Goal: Feedback & Contribution: Submit feedback/report problem

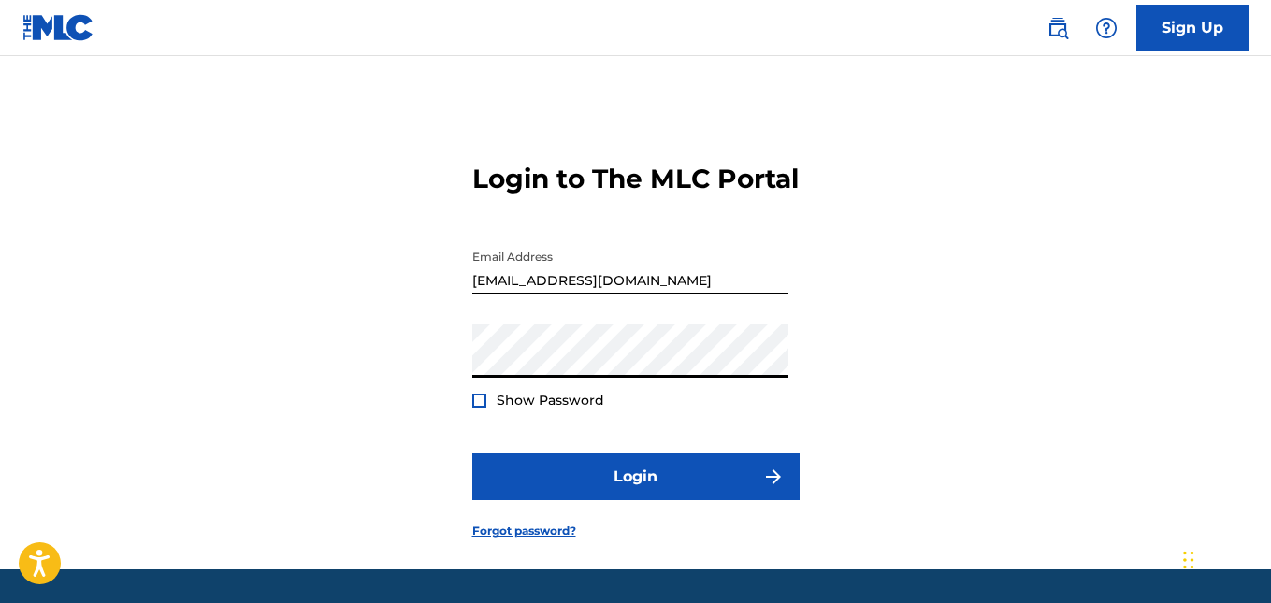
click at [472, 453] on button "Login" at bounding box center [635, 476] width 327 height 47
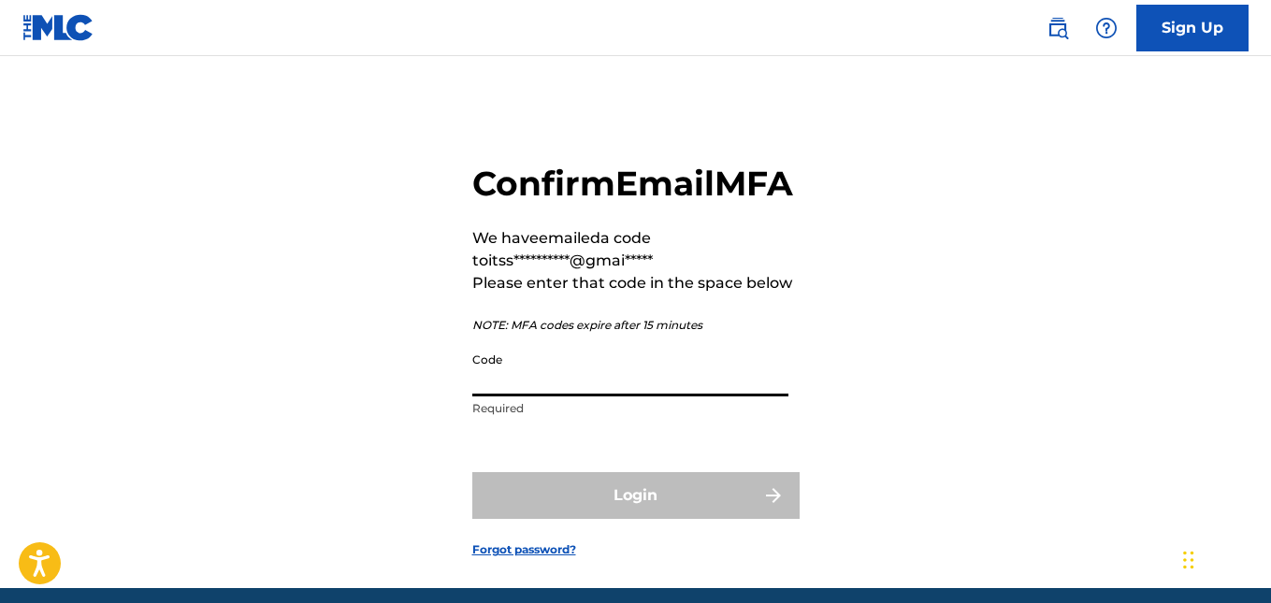
click at [623, 396] on input "Code" at bounding box center [630, 369] width 316 height 53
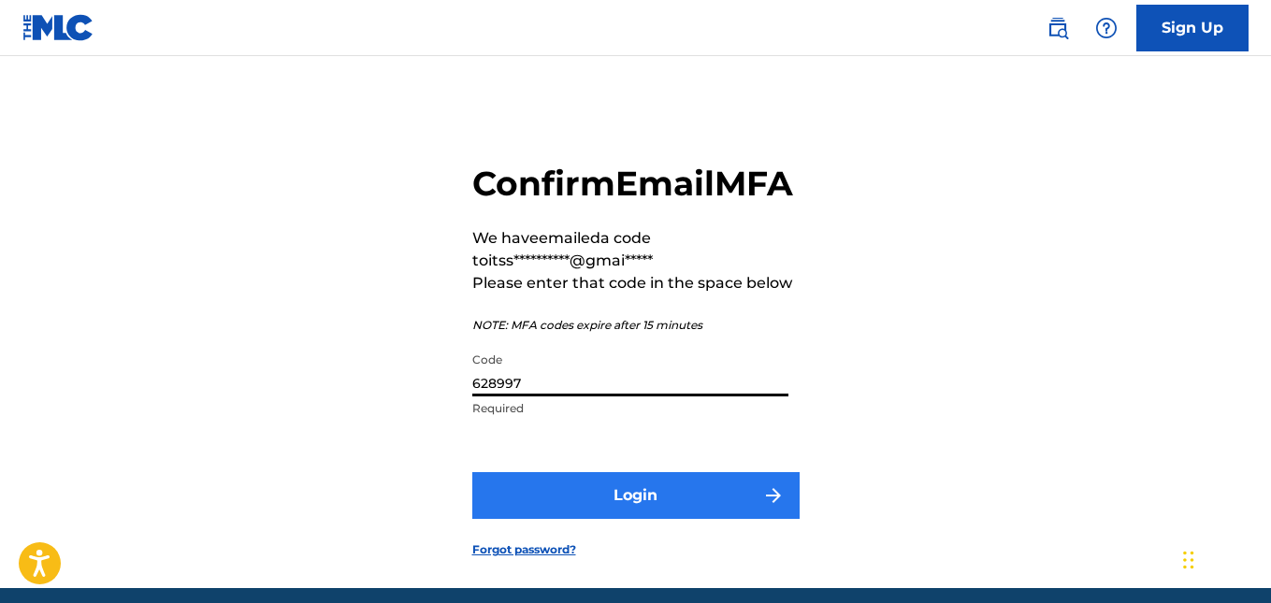
type input "628997"
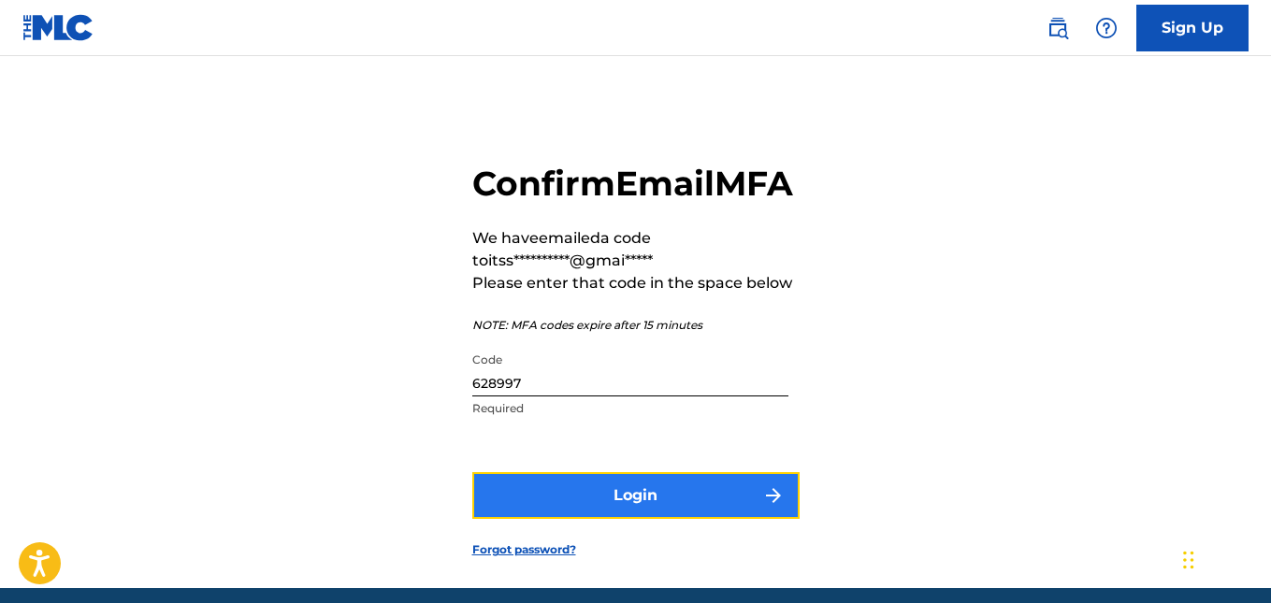
click at [655, 519] on button "Login" at bounding box center [635, 495] width 327 height 47
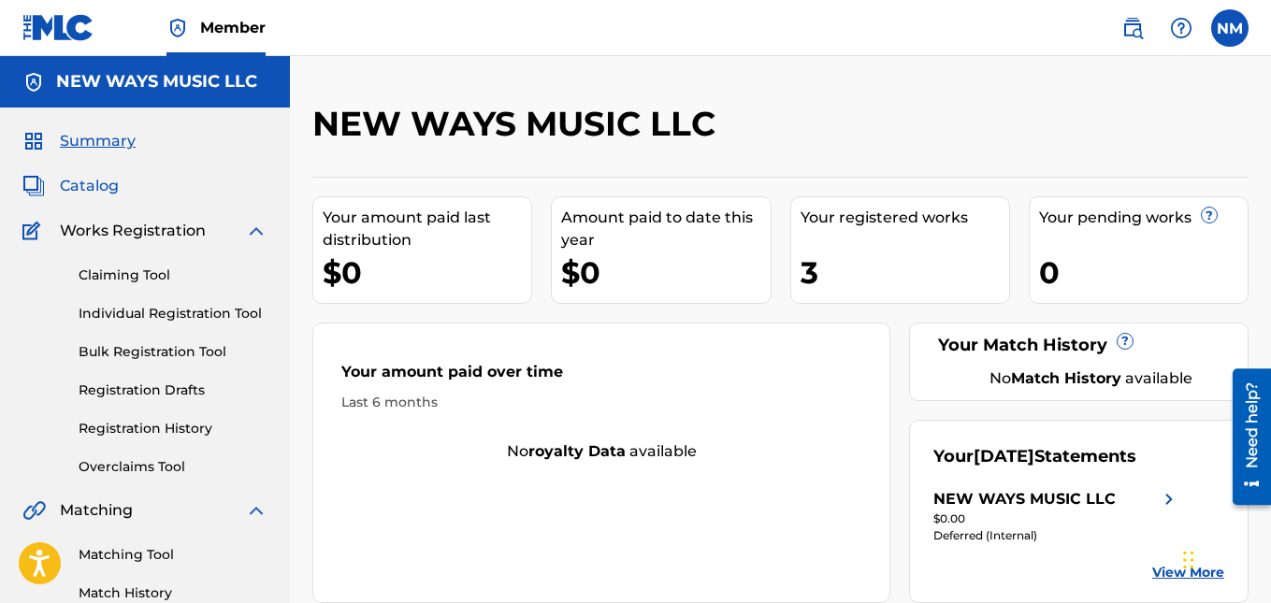
click at [101, 182] on span "Catalog" at bounding box center [89, 186] width 59 height 22
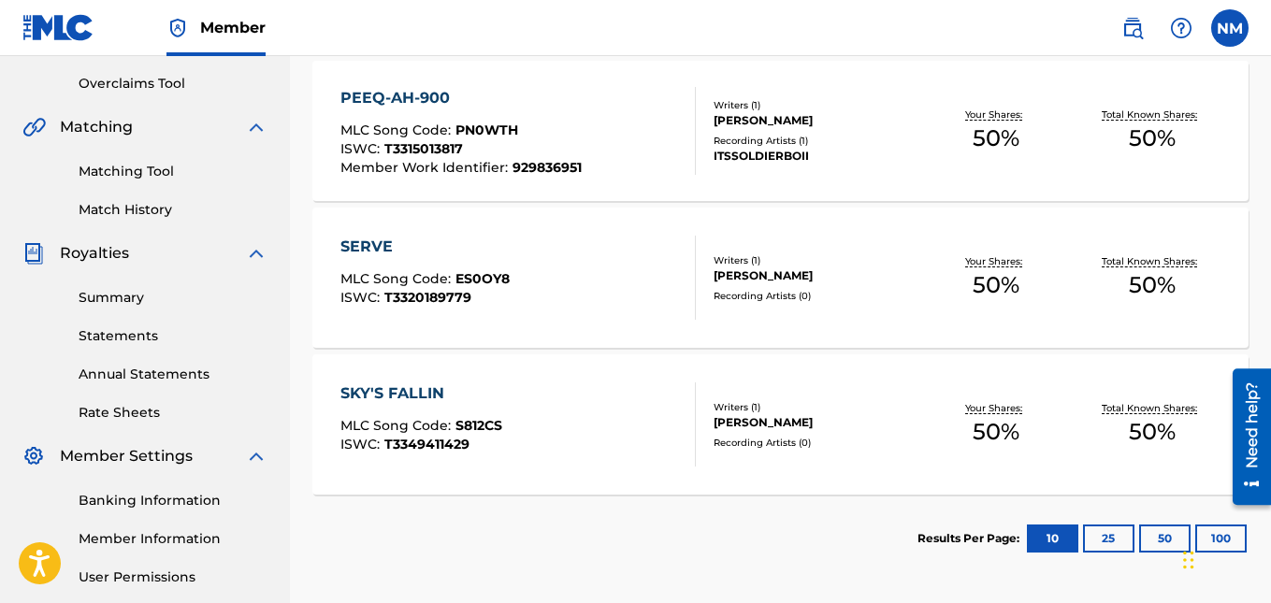
scroll to position [371, 0]
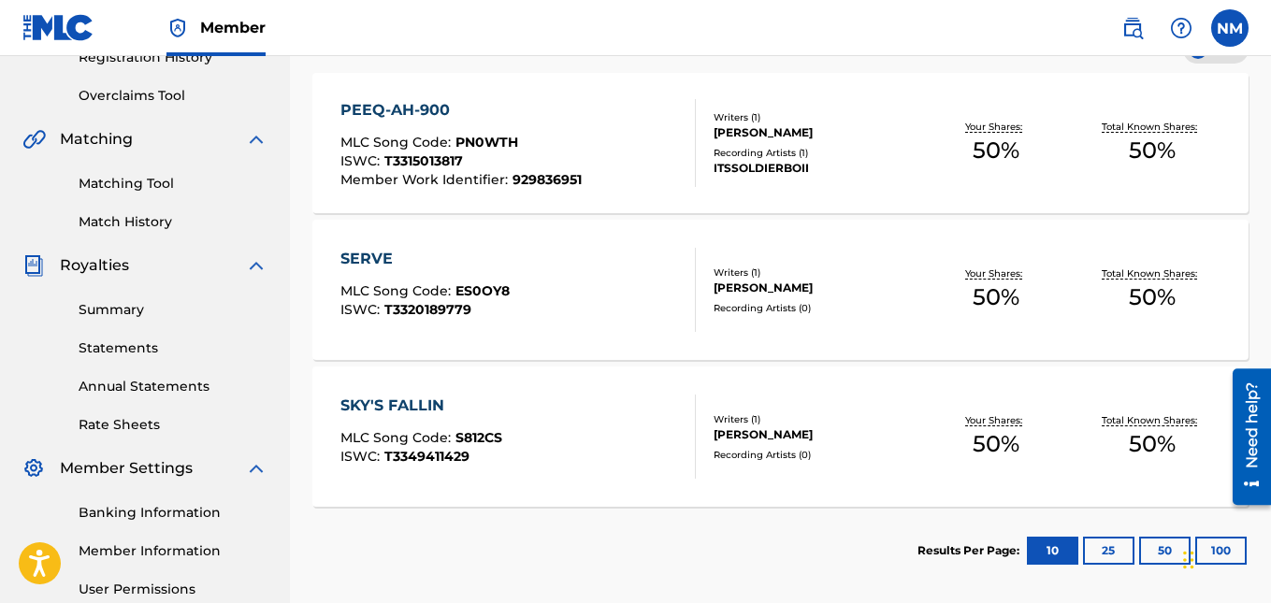
click at [554, 128] on div "PEEQ-AH-900 MLC Song Code : PN0WTH ISWC : T3315013817 Member Work Identifier : …" at bounding box center [460, 143] width 241 height 88
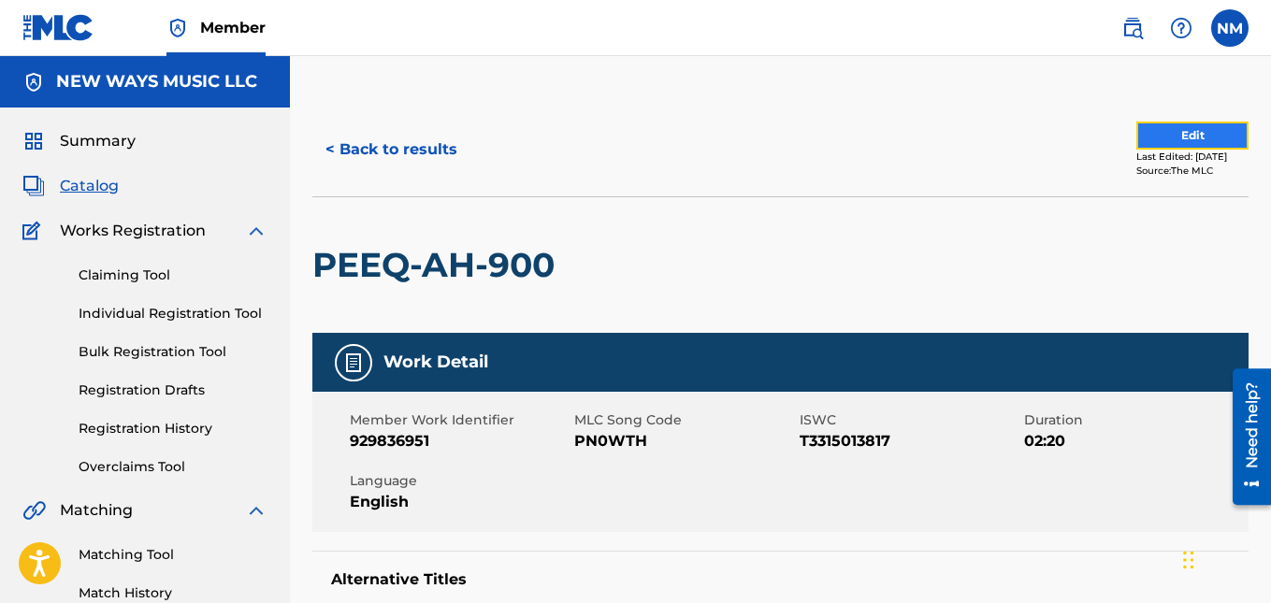
click at [1182, 133] on button "Edit" at bounding box center [1192, 136] width 112 height 28
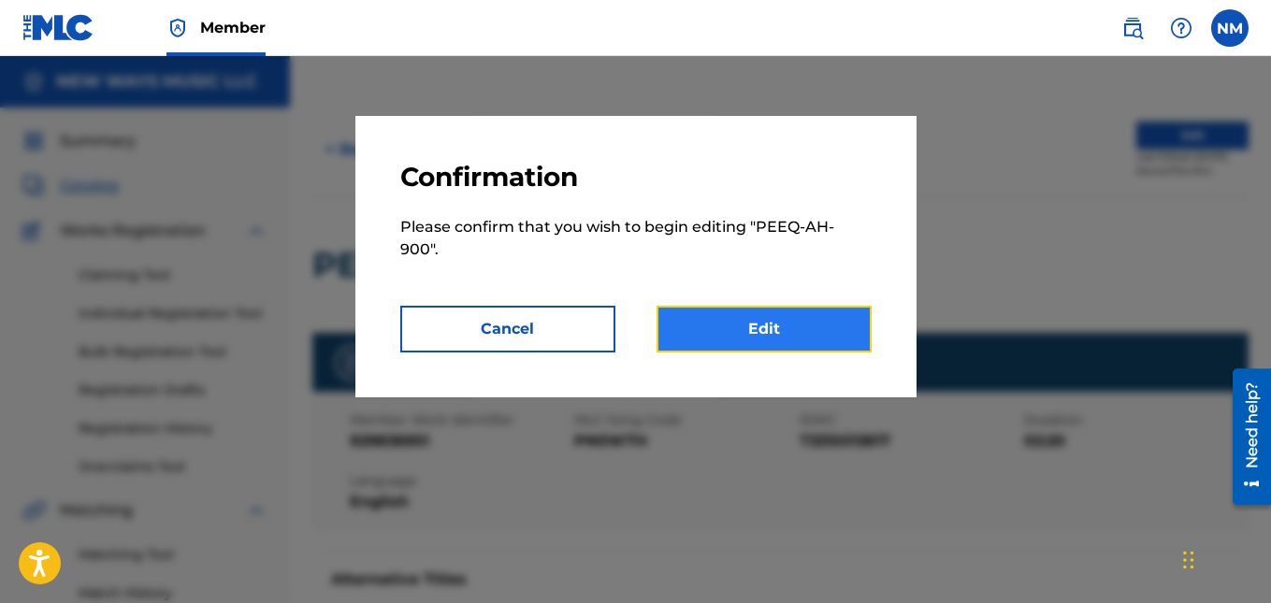
click at [785, 306] on link "Edit" at bounding box center [763, 329] width 215 height 47
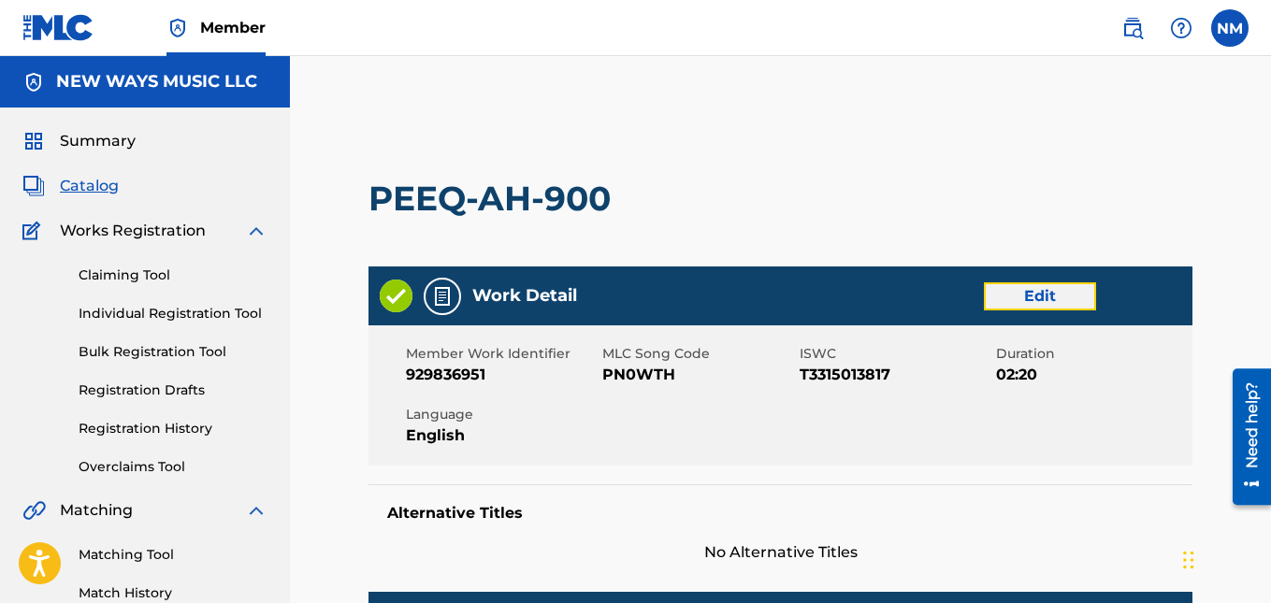
click at [1074, 296] on link "Edit" at bounding box center [1040, 296] width 112 height 28
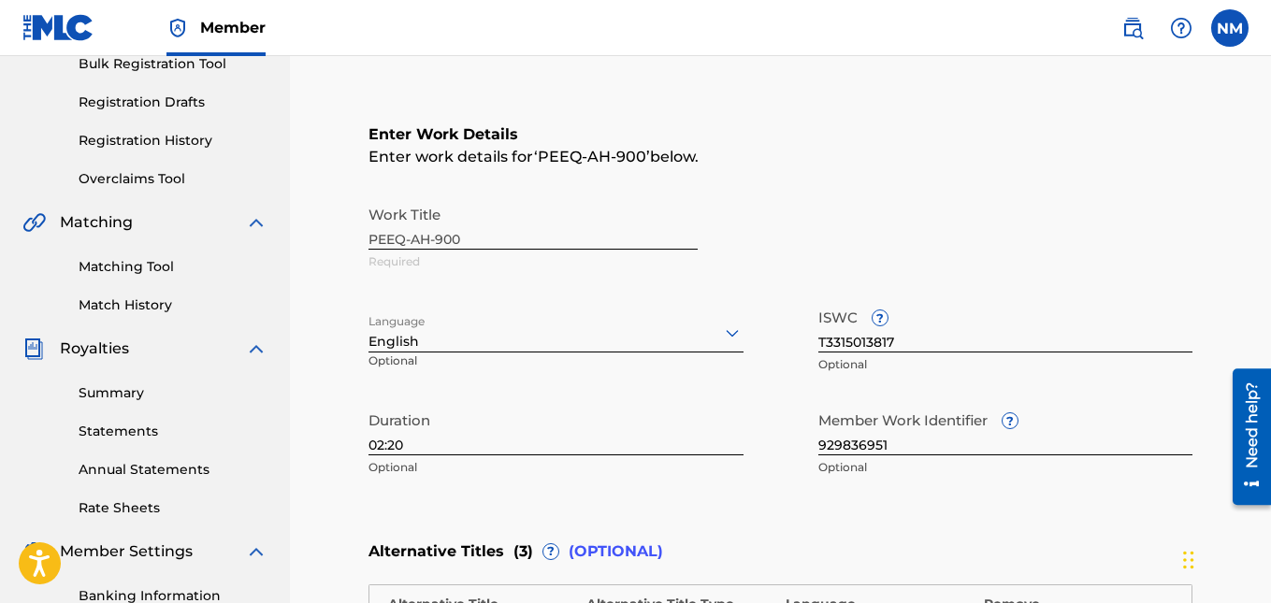
scroll to position [296, 0]
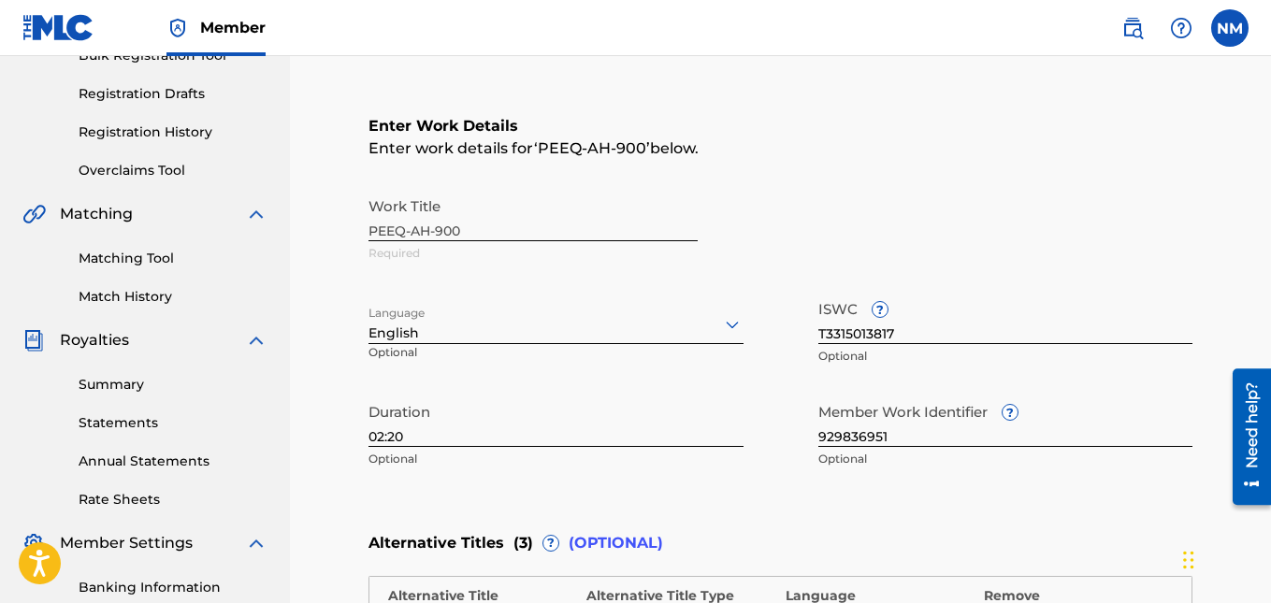
click at [485, 222] on div "Work Title PEEQ-AH-900 Required" at bounding box center [780, 230] width 824 height 84
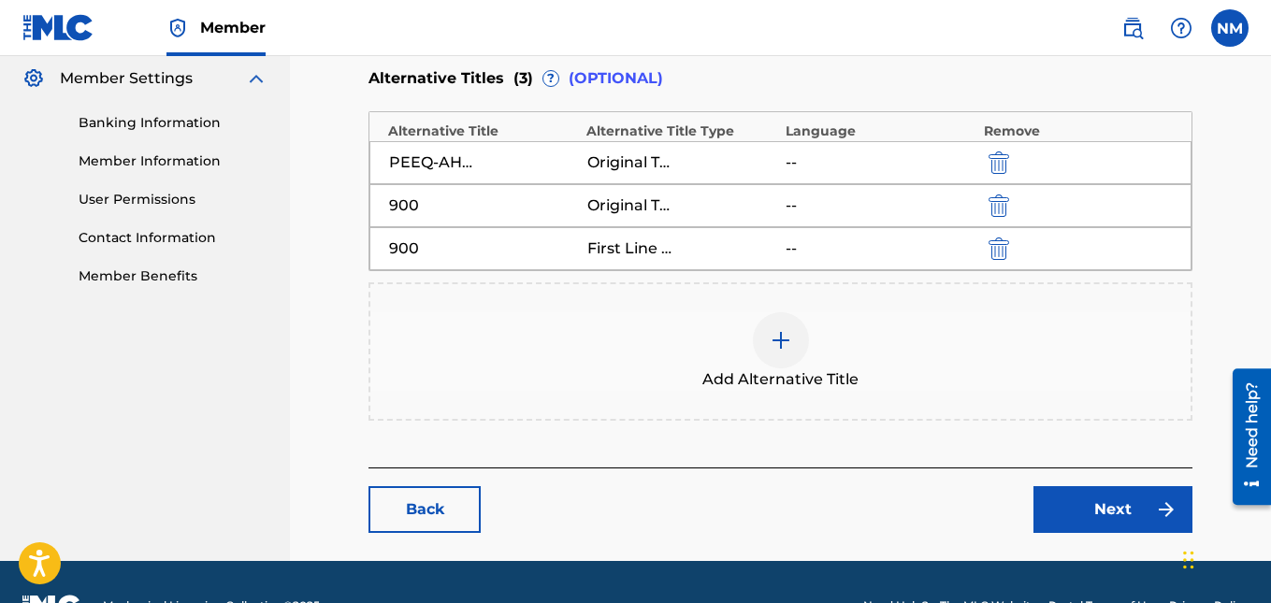
scroll to position [780, 0]
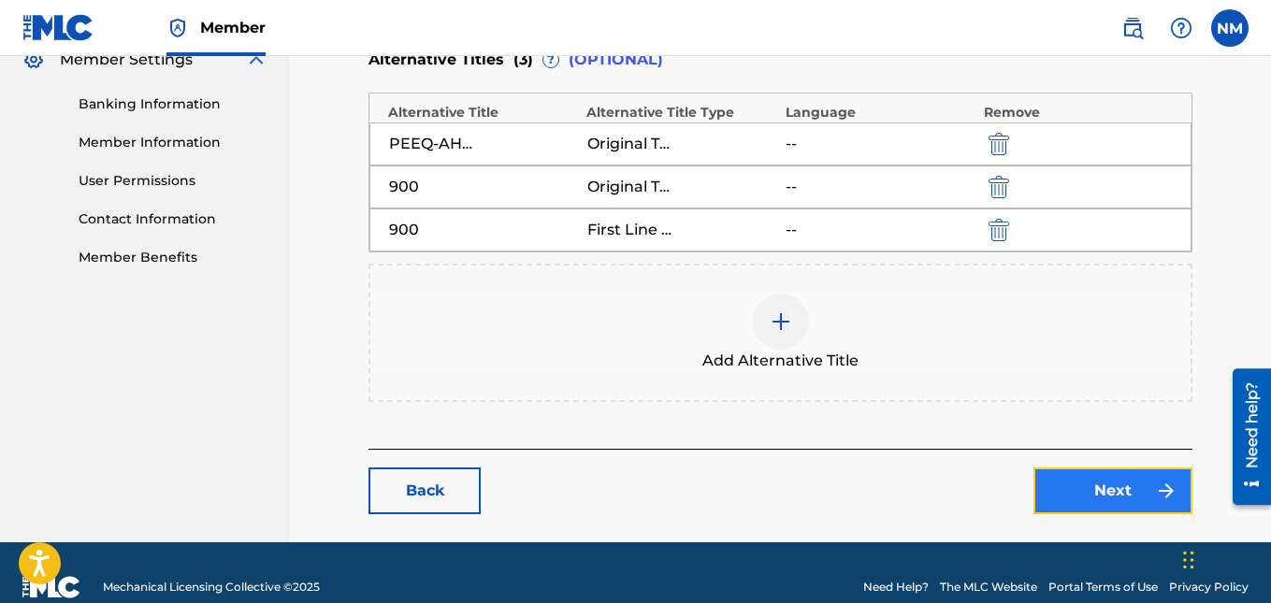
click at [1117, 500] on link "Next" at bounding box center [1112, 490] width 159 height 47
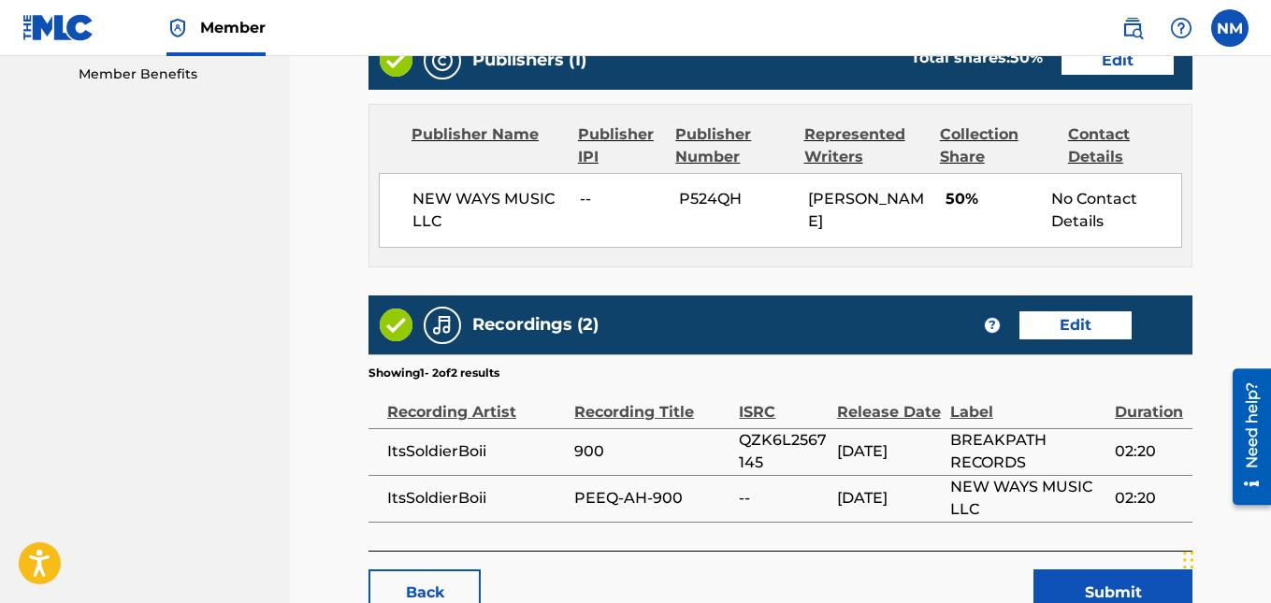
scroll to position [1094, 0]
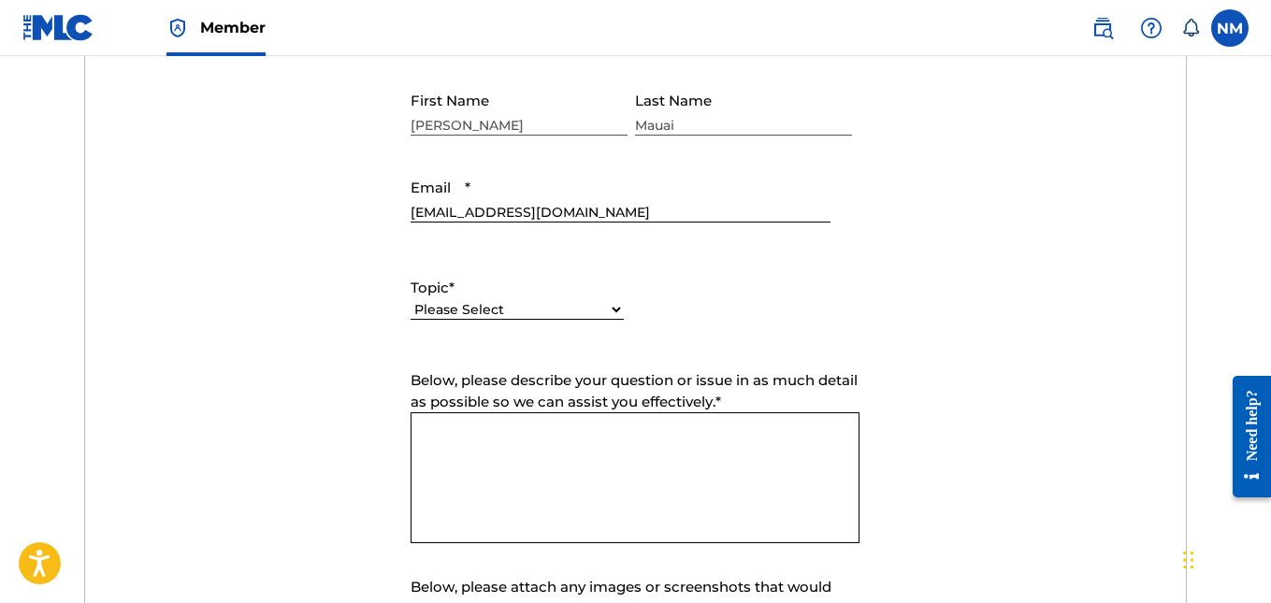
scroll to position [793, 0]
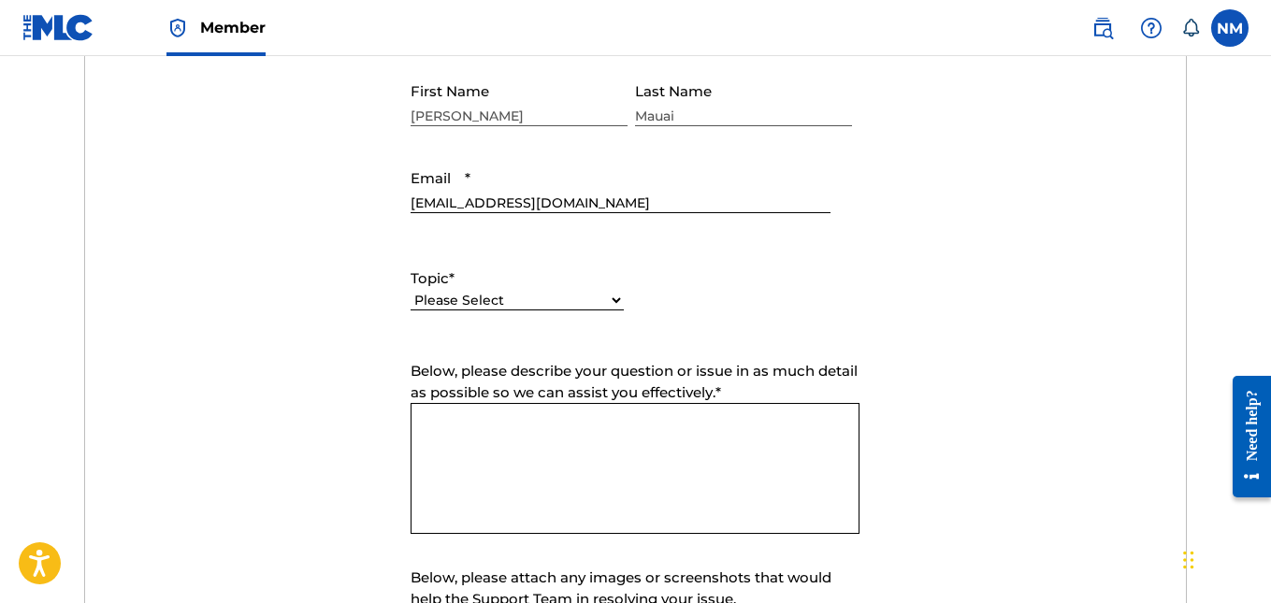
click at [525, 300] on select "Please Select I need help with my account I need help with managing my catalog …" at bounding box center [516, 301] width 213 height 20
select select "I need help with my account"
click at [410, 291] on select "Please Select I need help with my account I need help with managing my catalog …" at bounding box center [516, 301] width 213 height 20
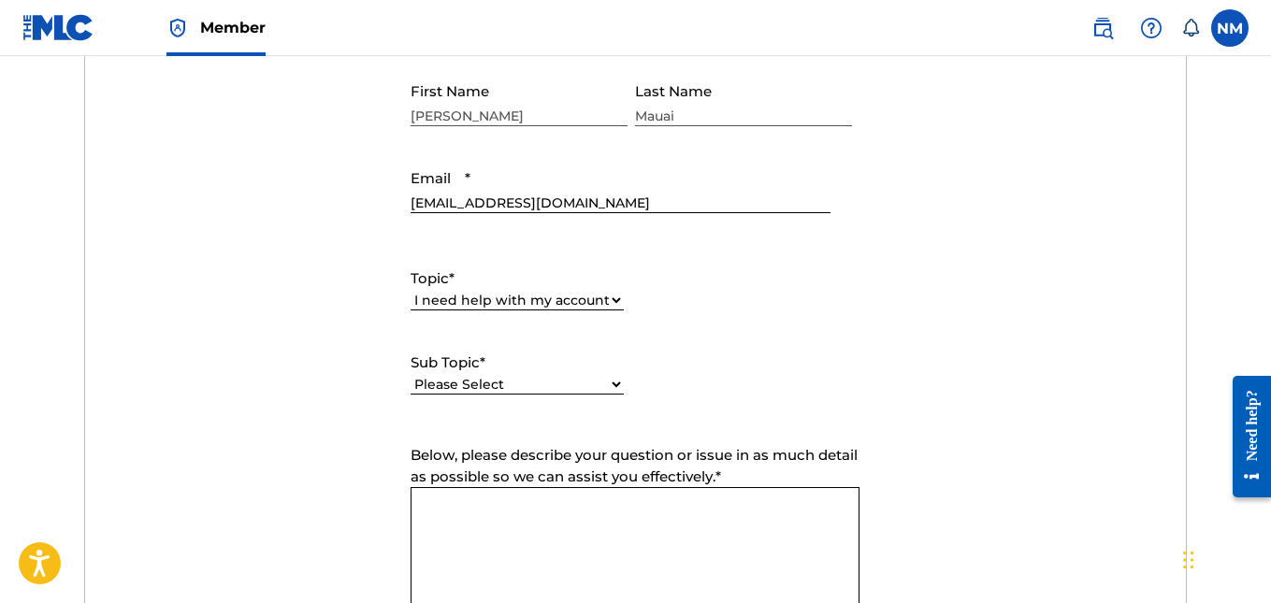
click at [547, 383] on select "Please Select I need help with my user account I can't log in to my user accoun…" at bounding box center [516, 385] width 213 height 20
select select "I need help with my user account"
click at [410, 375] on select "Please Select I need help with my user account I can't log in to my user accoun…" at bounding box center [516, 385] width 213 height 20
click at [600, 521] on textarea "Below, please describe your question or issue in as much detail as possible so …" at bounding box center [634, 552] width 449 height 131
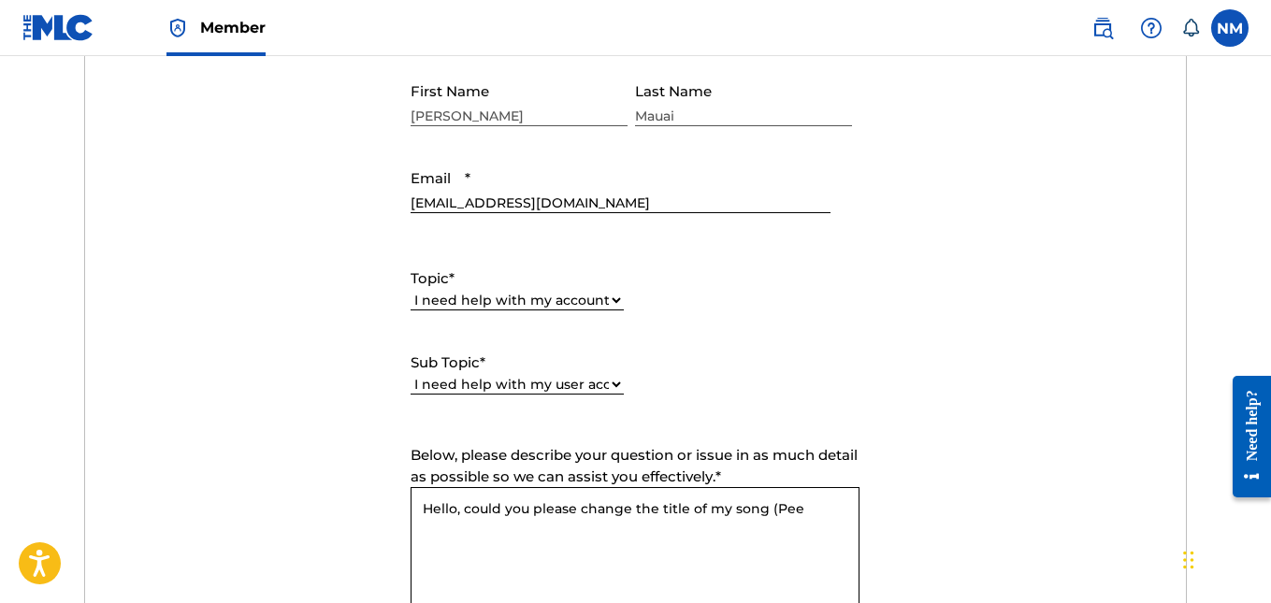
scroll to position [1200, 0]
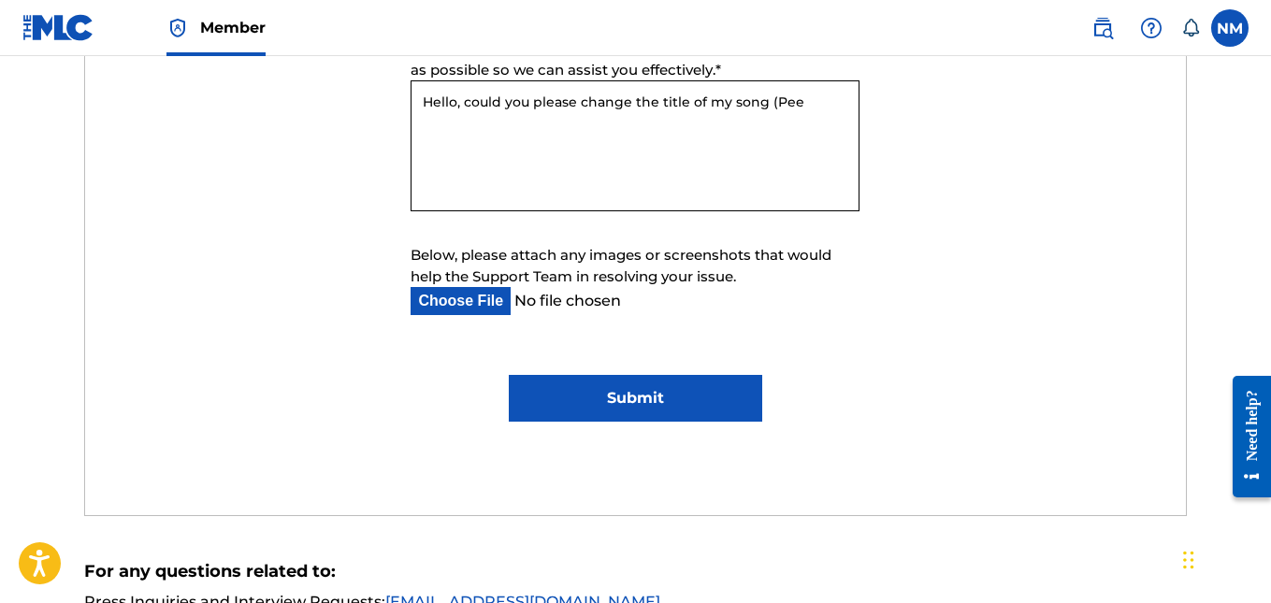
click at [791, 99] on textarea "Hello, could you please change the title of my song (Pee" at bounding box center [634, 145] width 449 height 131
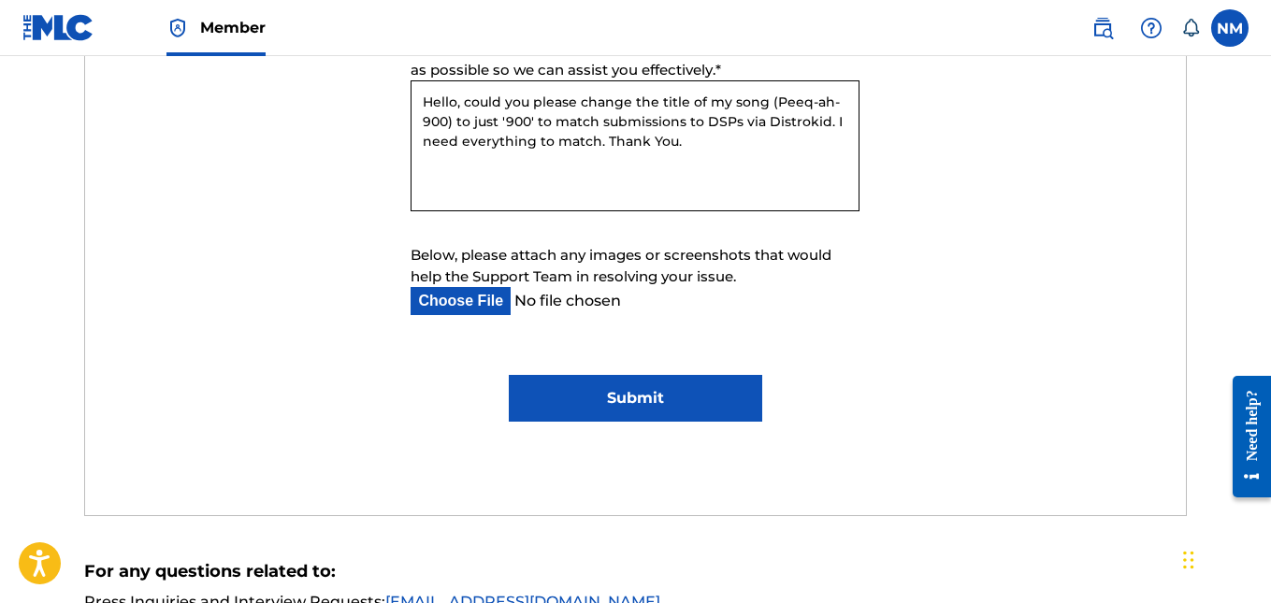
click at [533, 145] on textarea "Hello, could you please change the title of my song (Peeq-ah-900) to just '900'…" at bounding box center [634, 145] width 449 height 131
type textarea "Hello, could you please change the title of my song (Peeq-ah-900) to just '900'…"
click at [678, 407] on input "Submit" at bounding box center [635, 398] width 253 height 47
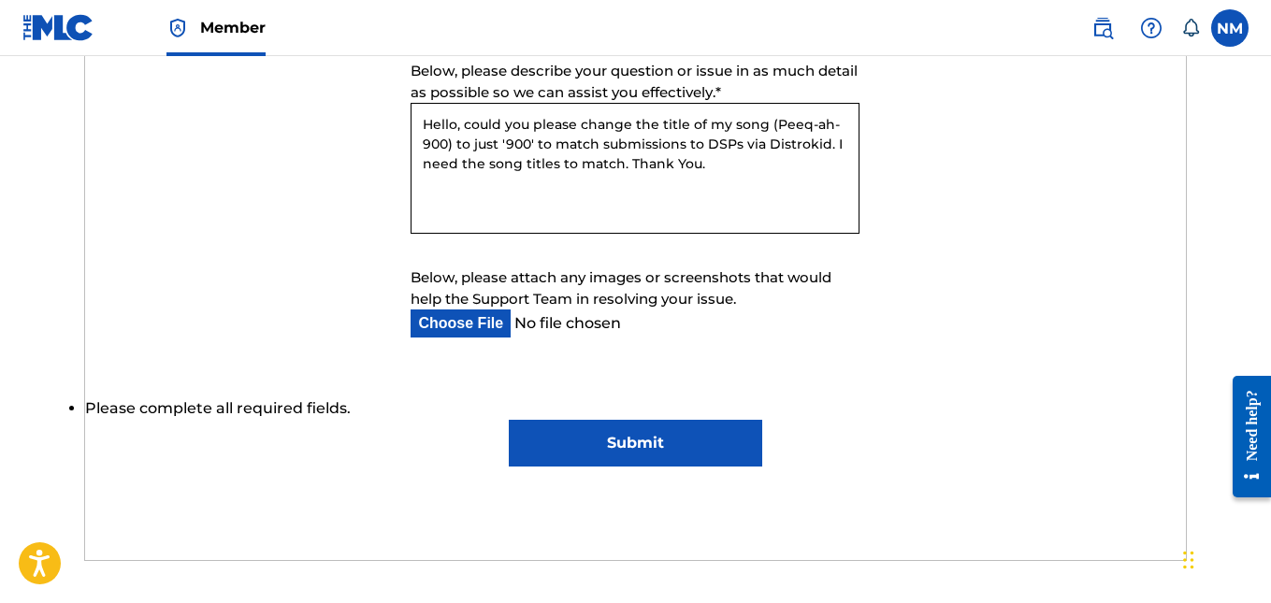
scroll to position [1222, 0]
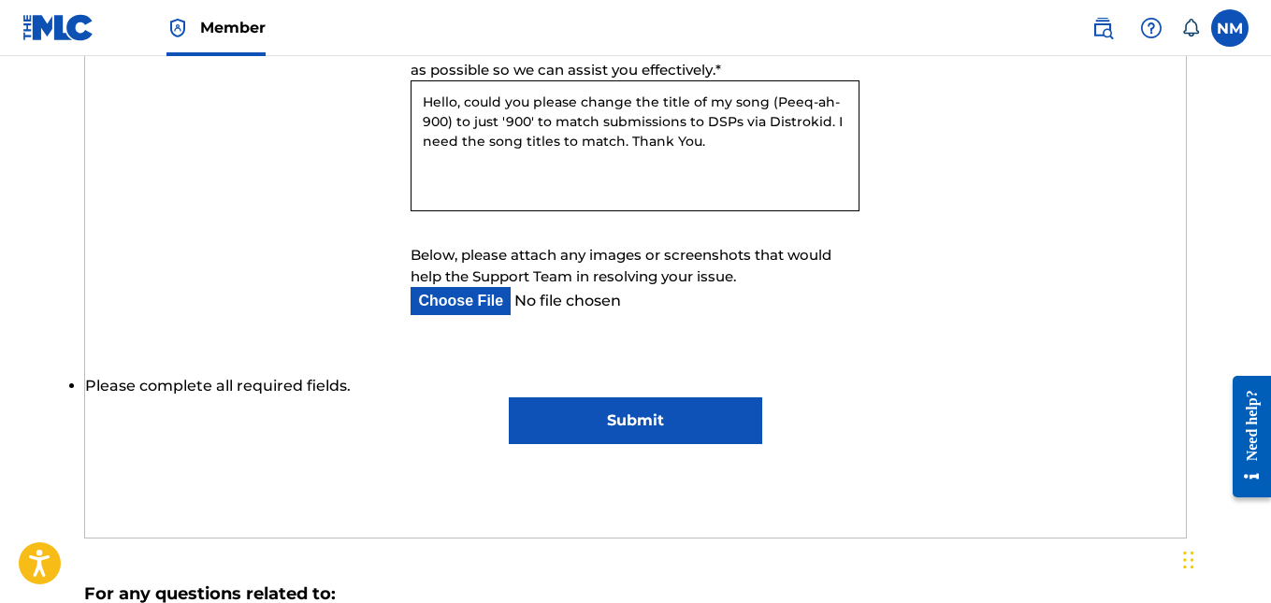
click at [634, 427] on input "Submit" at bounding box center [635, 420] width 253 height 47
click at [653, 426] on input "Submit" at bounding box center [635, 420] width 253 height 47
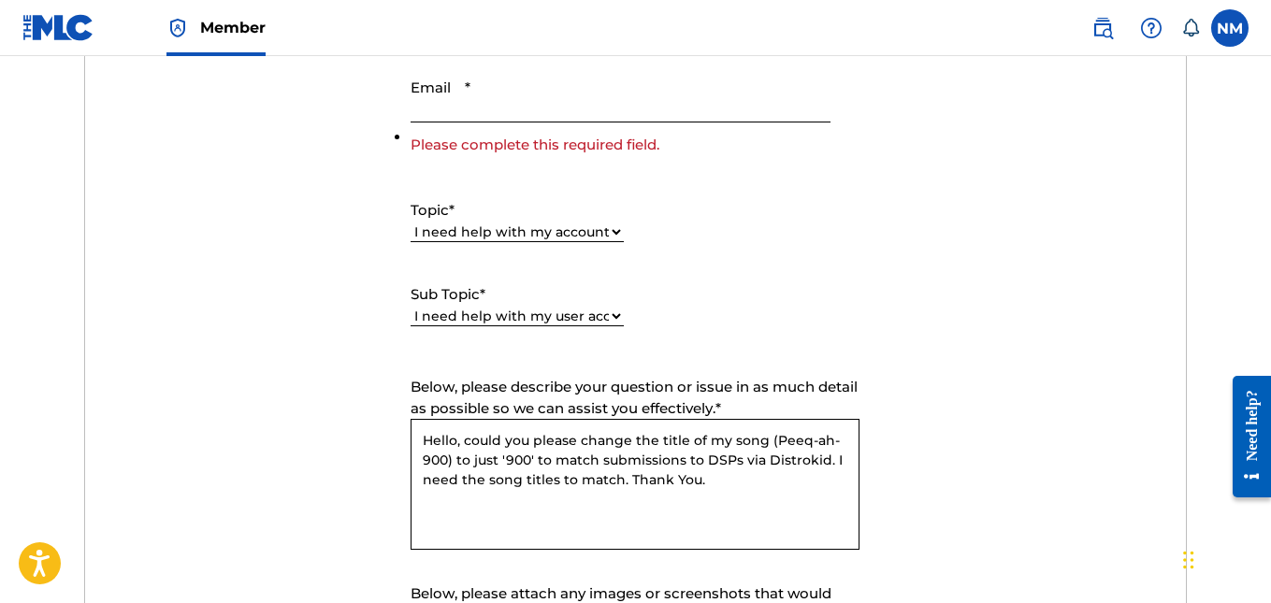
scroll to position [857, 0]
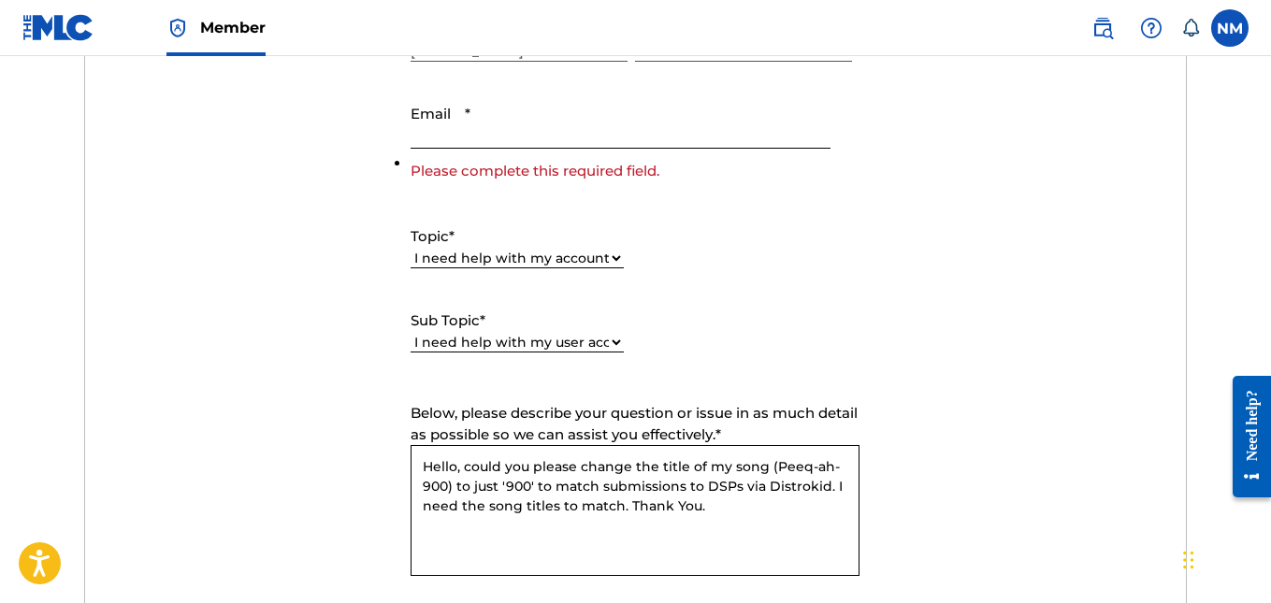
click at [607, 138] on input "Email *" at bounding box center [619, 121] width 419 height 53
type input "[EMAIL_ADDRESS][DOMAIN_NAME]"
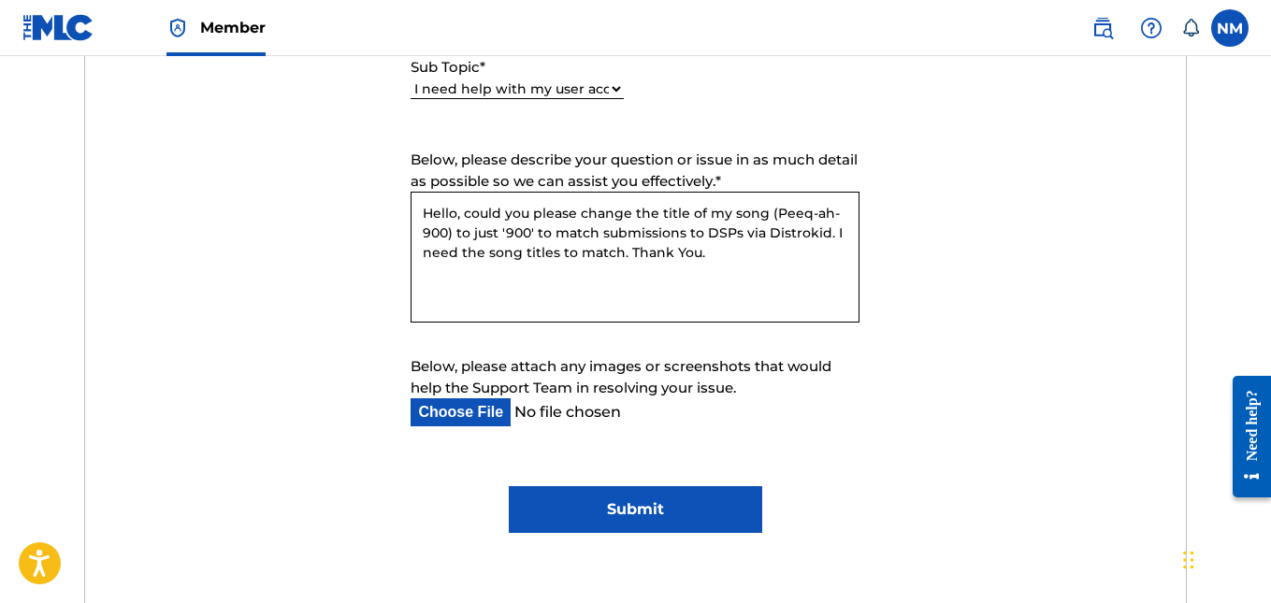
scroll to position [1143, 0]
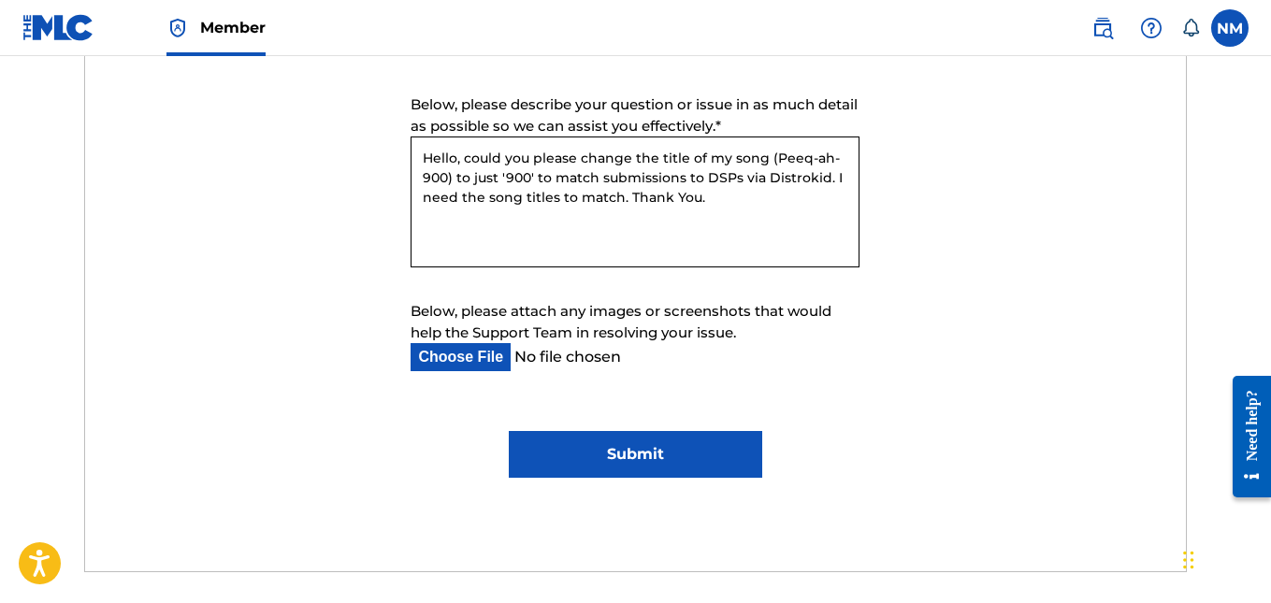
click at [578, 478] on div "Submit a request Typical reply time: within hours via email First Name [PERSON_…" at bounding box center [635, 75] width 1101 height 991
click at [608, 455] on input "Submit" at bounding box center [635, 454] width 253 height 47
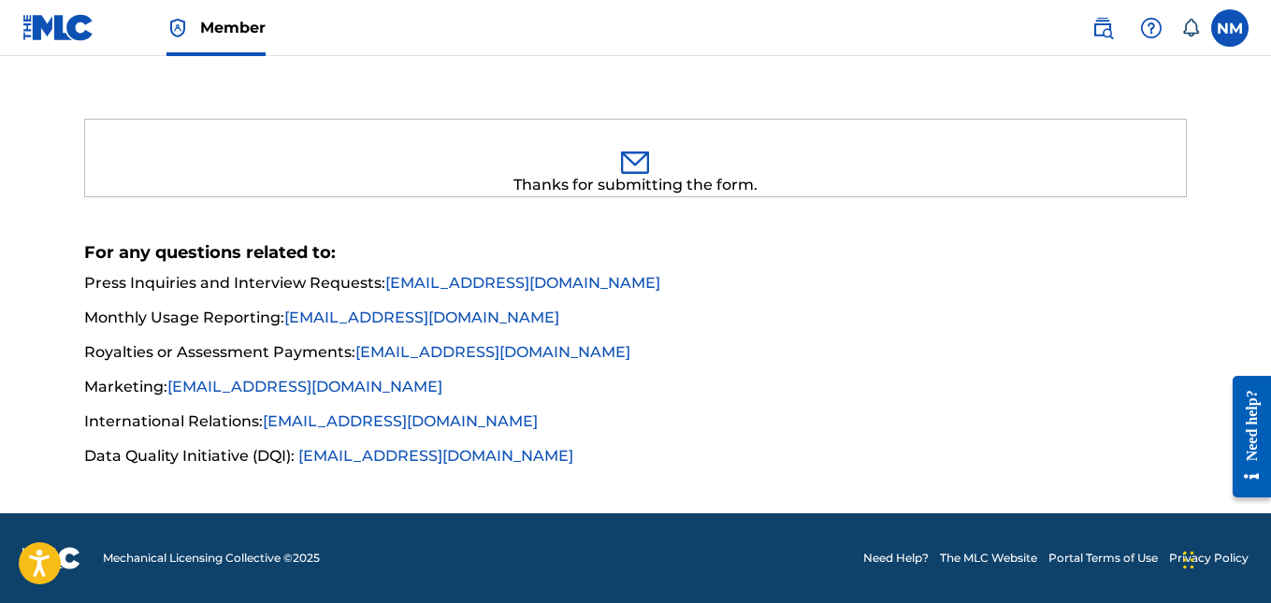
scroll to position [550, 0]
